Goal: Information Seeking & Learning: Learn about a topic

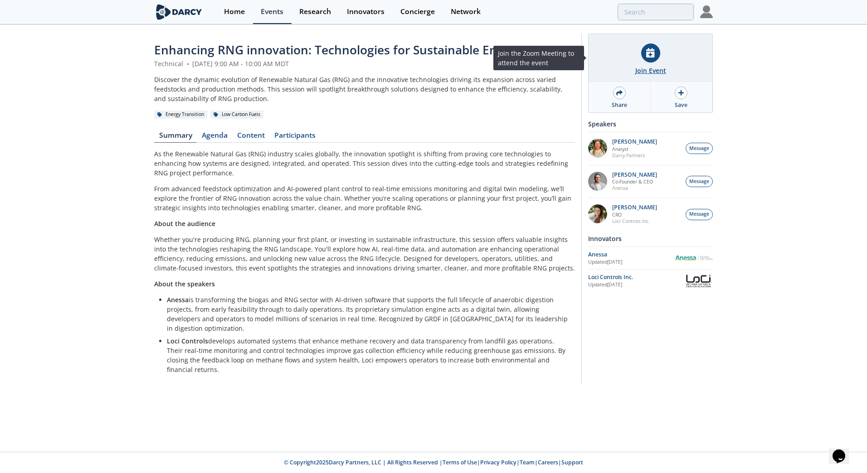
click at [649, 68] on div "Join Event" at bounding box center [650, 71] width 31 height 10
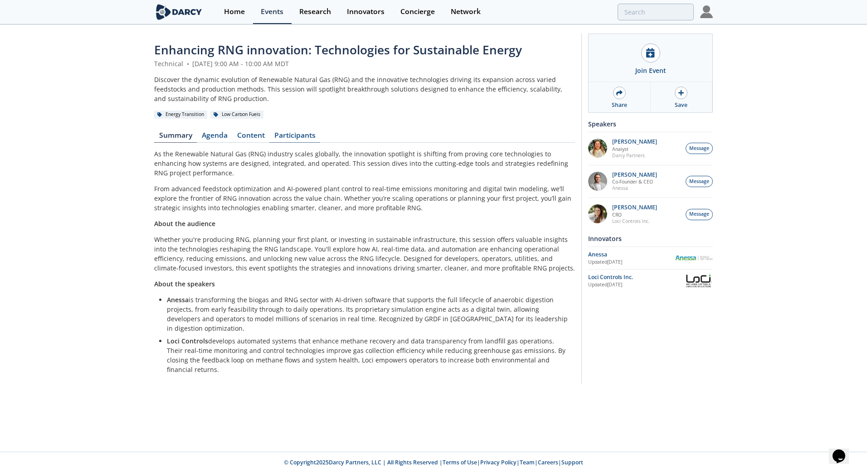
click at [296, 138] on link "Participants" at bounding box center [294, 137] width 51 height 11
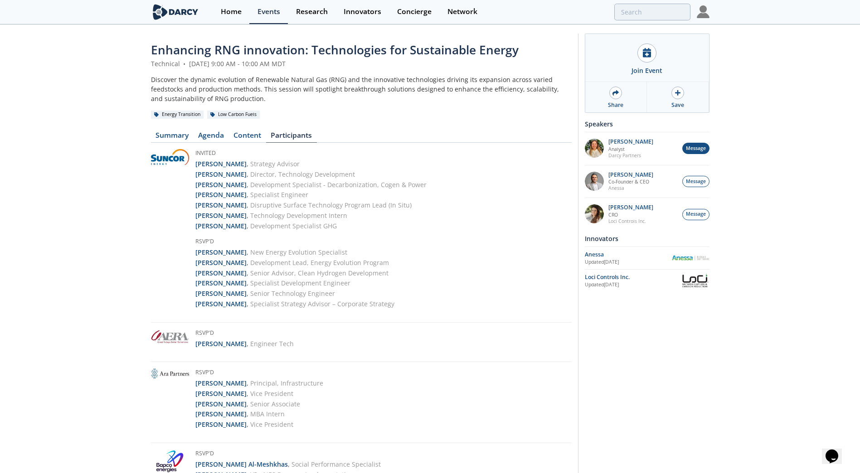
click at [699, 149] on span "Message" at bounding box center [696, 148] width 20 height 7
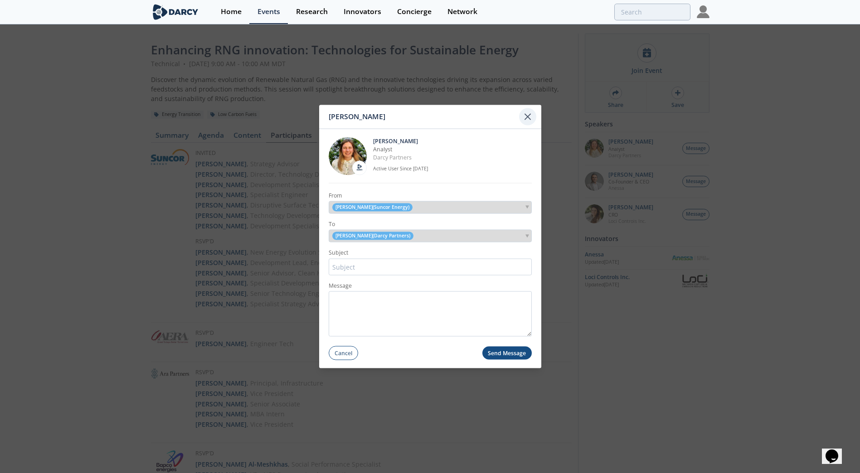
click at [529, 118] on icon at bounding box center [527, 116] width 5 height 5
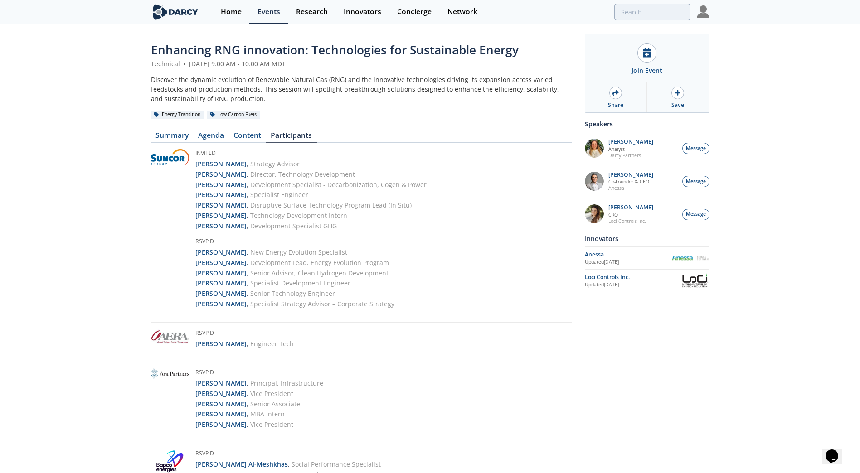
click at [466, 257] on div "Invited [PERSON_NAME] , Strategy Advisor [PERSON_NAME] , Director, Technology D…" at bounding box center [361, 236] width 421 height 174
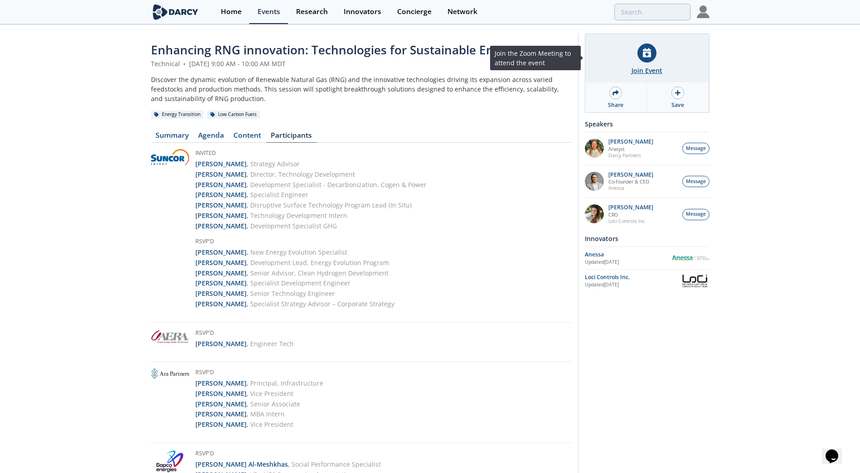
drag, startPoint x: 650, startPoint y: 60, endPoint x: 645, endPoint y: 64, distance: 6.5
click at [650, 60] on div at bounding box center [646, 53] width 19 height 19
click at [648, 70] on div "Join Event" at bounding box center [647, 71] width 31 height 10
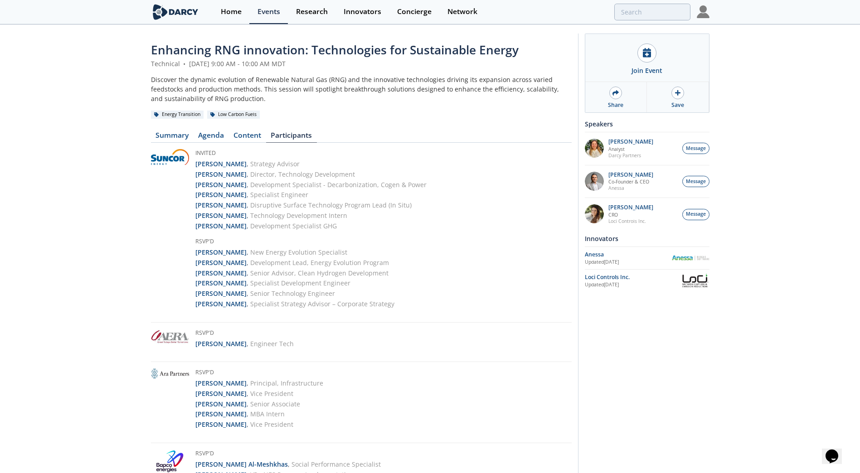
click at [703, 14] on img at bounding box center [703, 11] width 13 height 13
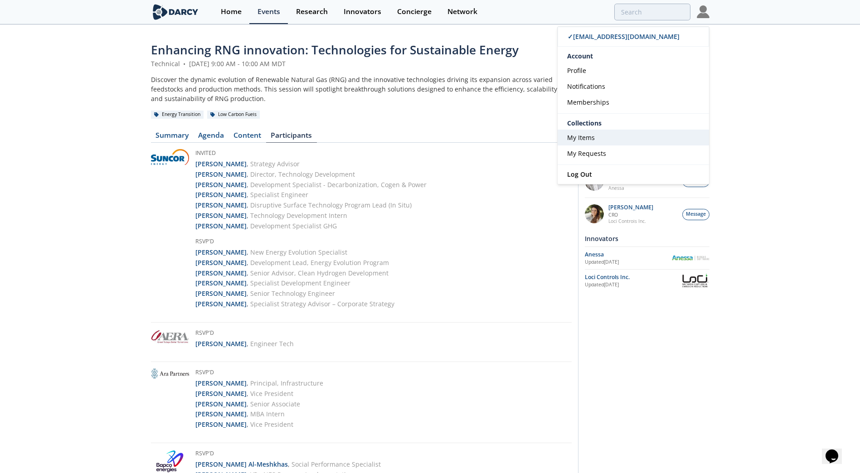
click at [588, 143] on link "My Items" at bounding box center [633, 138] width 151 height 16
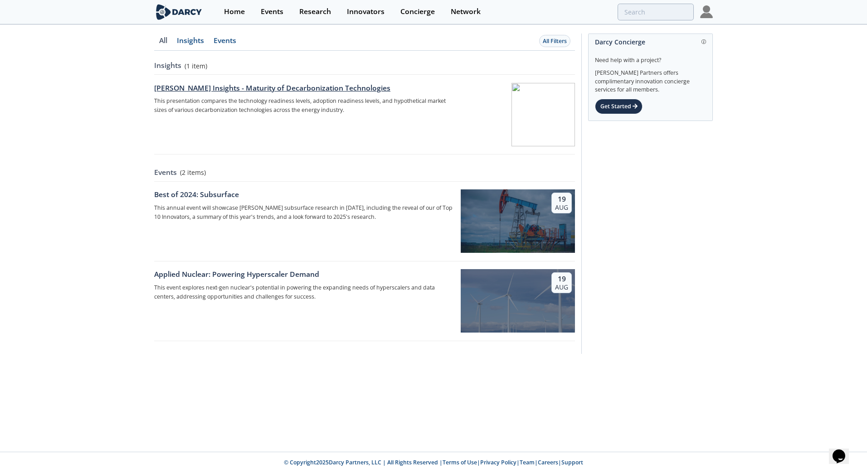
click at [327, 86] on div "[PERSON_NAME] Insights - Maturity of Decarbonization Technologies" at bounding box center [304, 88] width 300 height 11
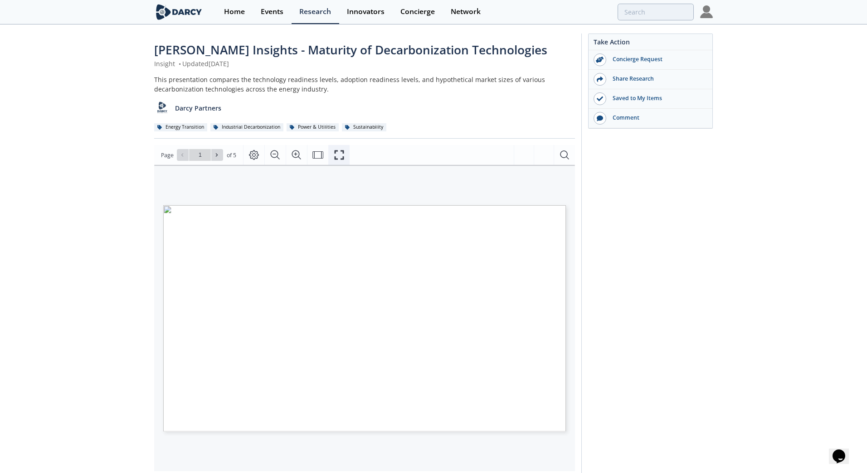
drag, startPoint x: 336, startPoint y: 151, endPoint x: 334, endPoint y: 204, distance: 53.1
click at [336, 151] on icon "Fullscreen" at bounding box center [339, 156] width 10 height 10
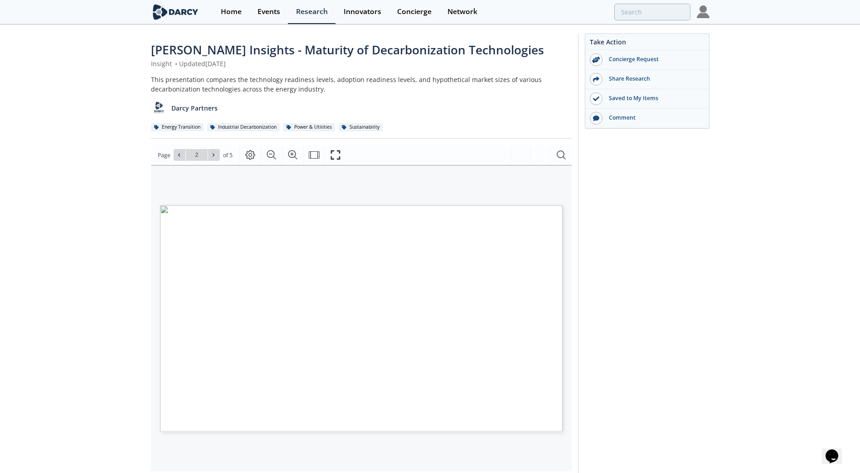
click at [702, 14] on img at bounding box center [703, 11] width 13 height 13
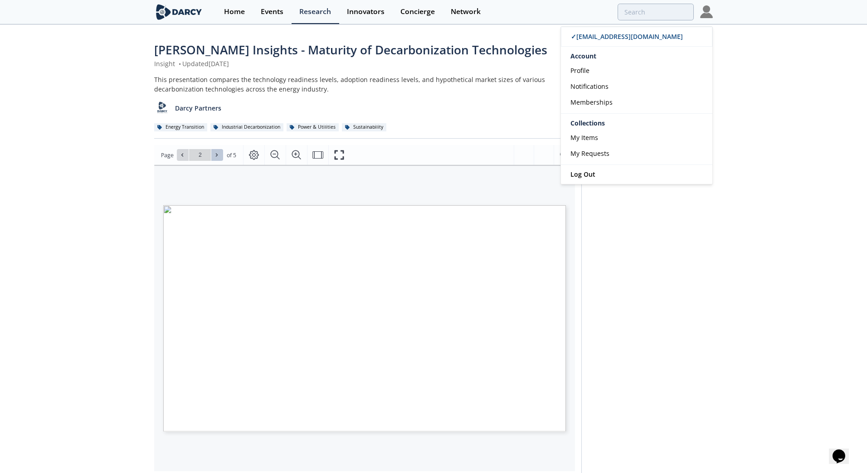
click at [219, 156] on icon at bounding box center [216, 154] width 5 height 5
type input "3"
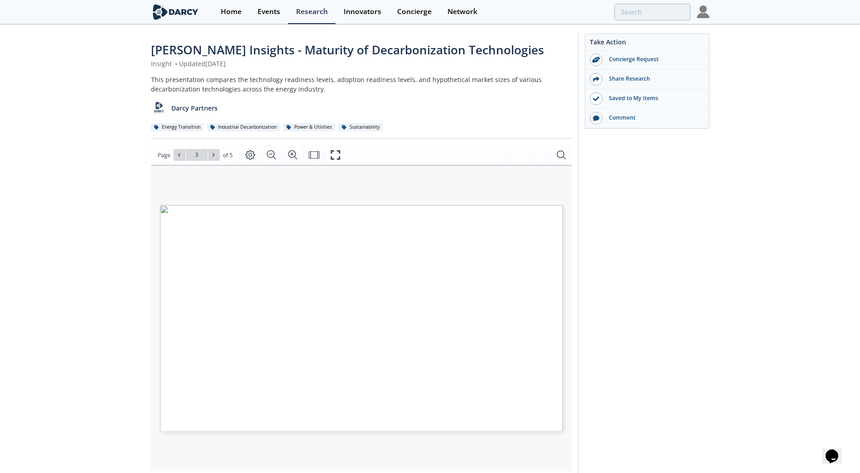
click at [700, 307] on div "Take Action Concierge Request Share Research Saved to My Items Comment" at bounding box center [643, 348] width 131 height 628
click at [704, 17] on img at bounding box center [703, 11] width 13 height 13
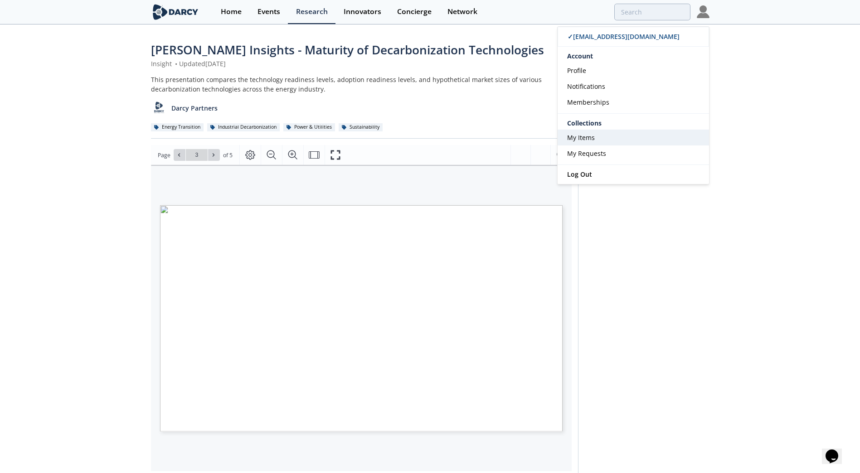
click at [599, 142] on link "My Items" at bounding box center [633, 138] width 151 height 16
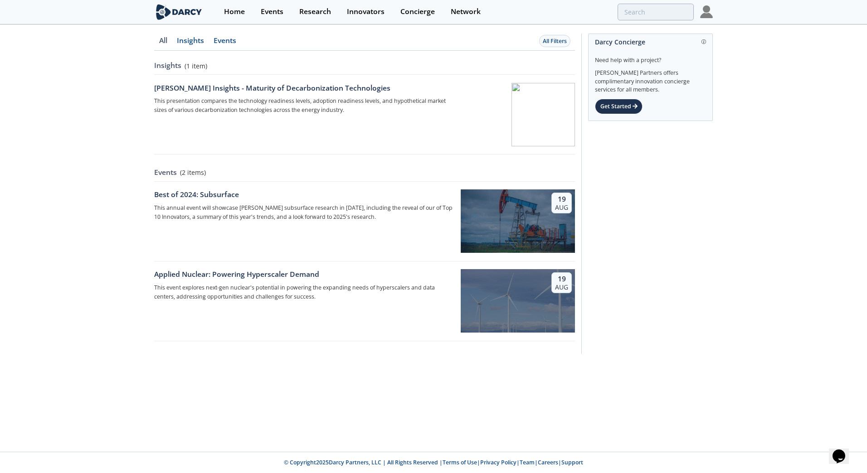
click at [705, 15] on img at bounding box center [706, 11] width 13 height 13
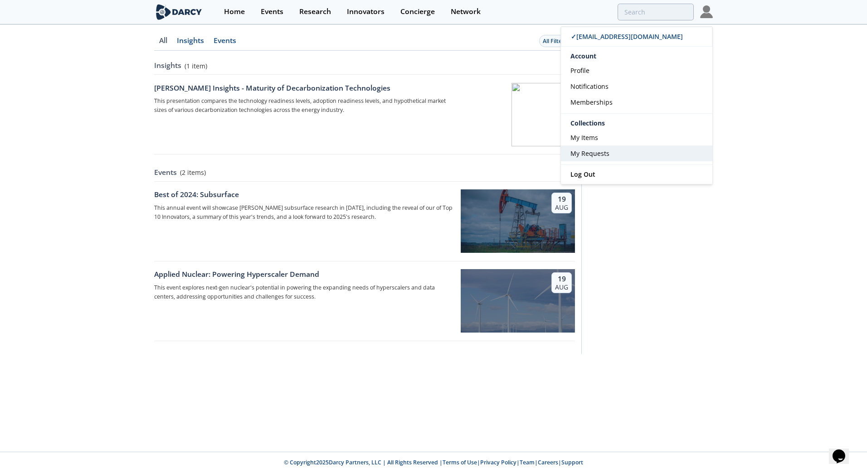
click at [610, 154] on link "My Requests" at bounding box center [636, 154] width 151 height 16
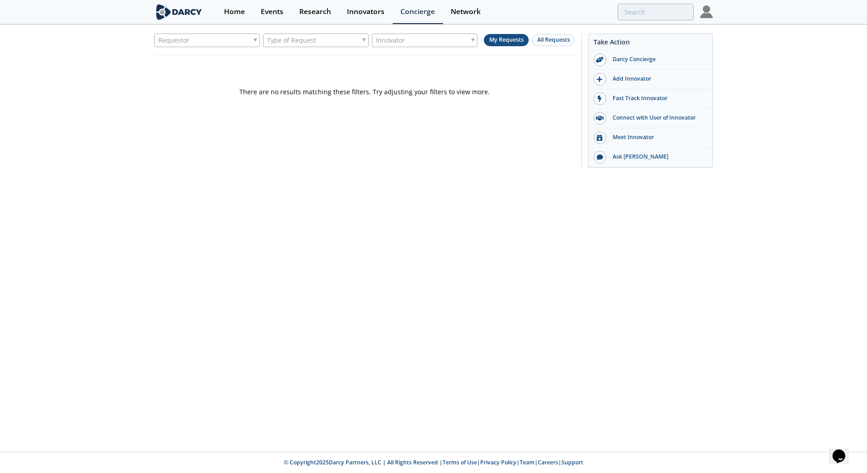
click at [700, 11] on img at bounding box center [706, 11] width 13 height 13
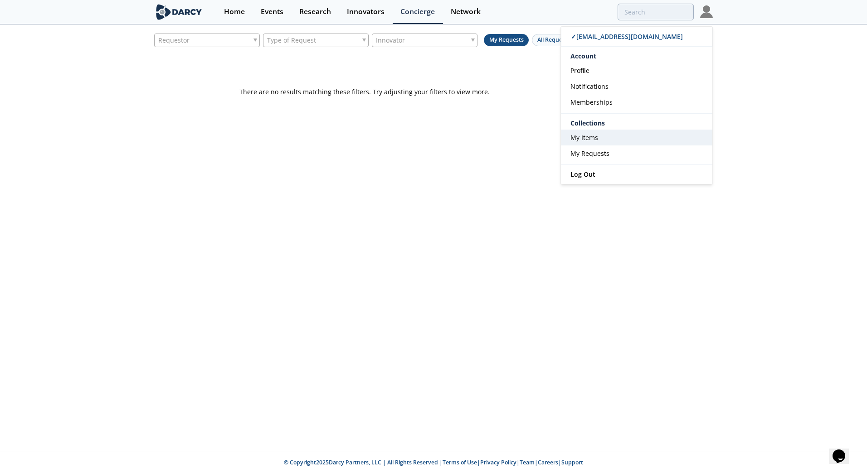
click at [593, 142] on link "My Items" at bounding box center [636, 138] width 151 height 16
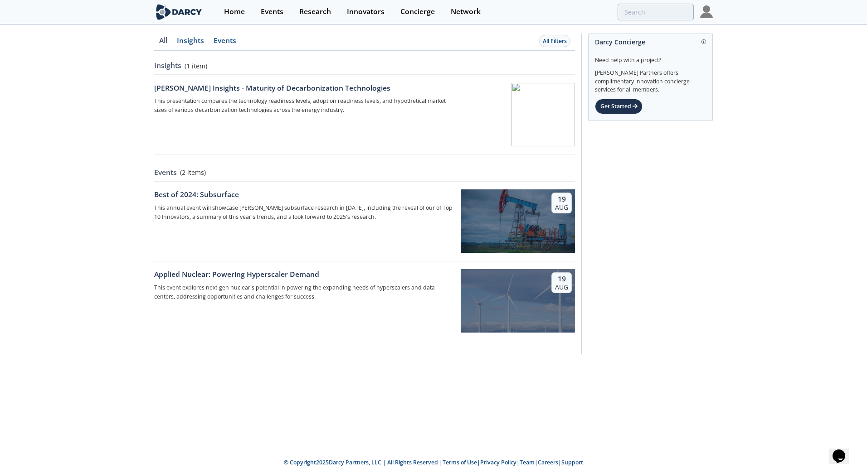
click at [706, 13] on img at bounding box center [706, 11] width 13 height 13
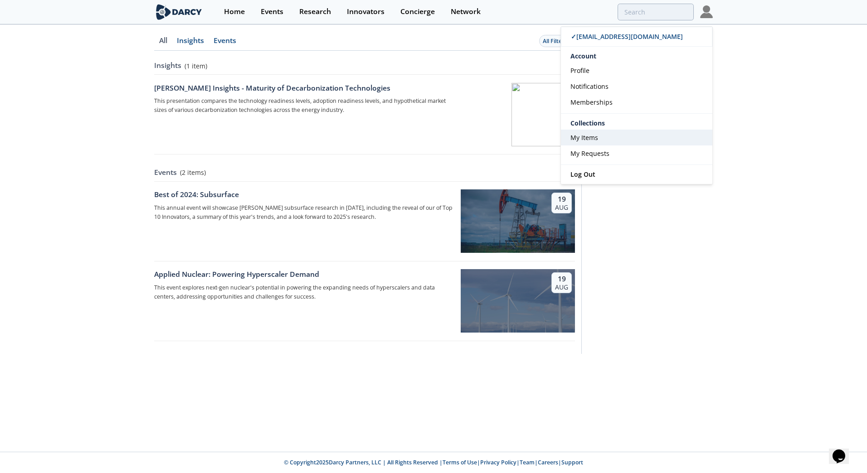
click at [609, 138] on link "My Items" at bounding box center [636, 138] width 151 height 16
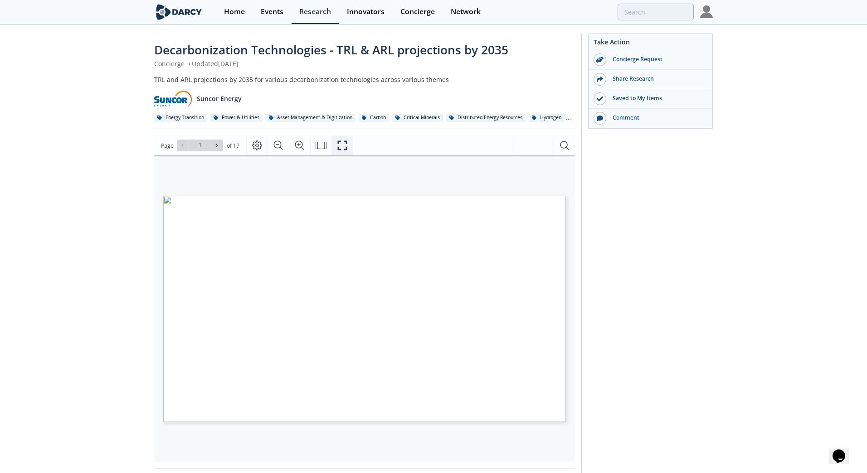
click at [337, 148] on icon "Fullscreen" at bounding box center [342, 145] width 11 height 11
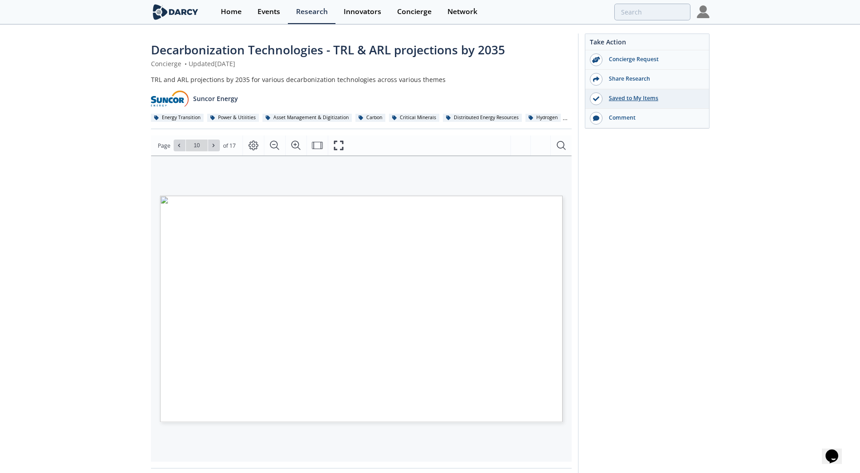
click at [621, 103] on div "Saved to My Items" at bounding box center [647, 98] width 124 height 19
click at [627, 100] on div "Save Research" at bounding box center [654, 98] width 102 height 8
